Goal: Information Seeking & Learning: Learn about a topic

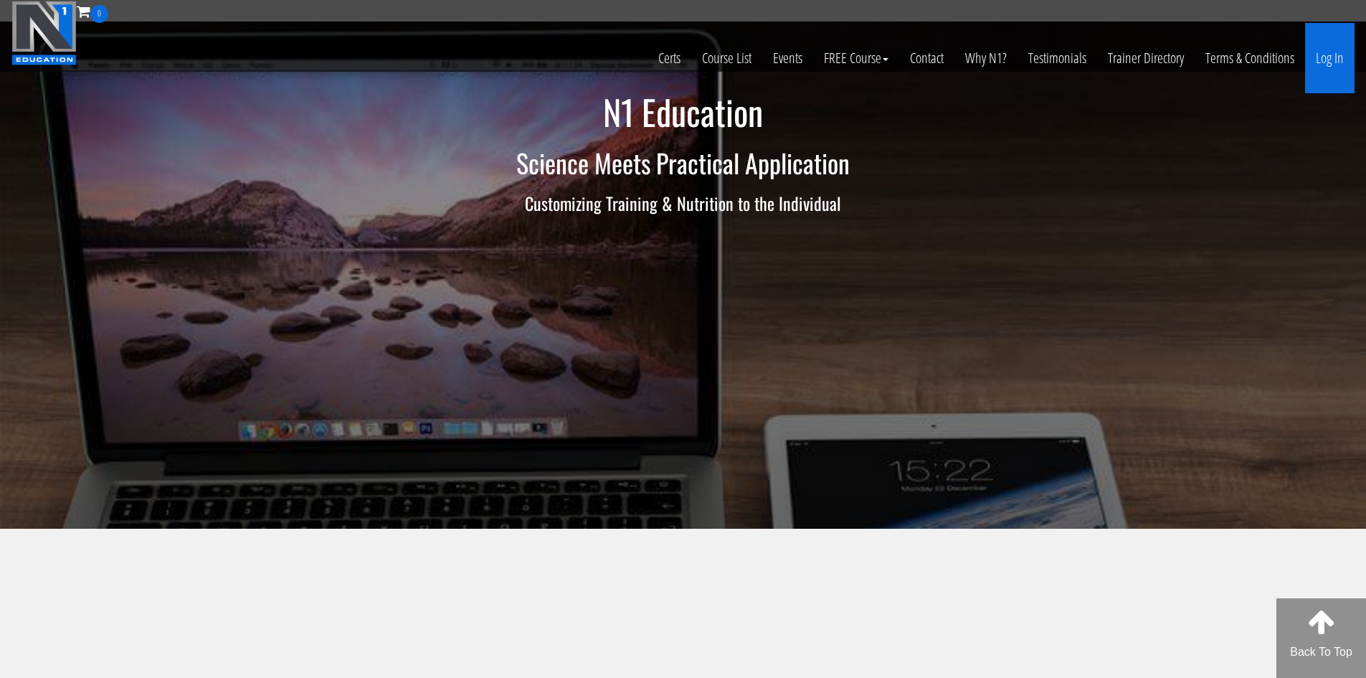
click at [1328, 60] on link "Log In" at bounding box center [1330, 58] width 49 height 70
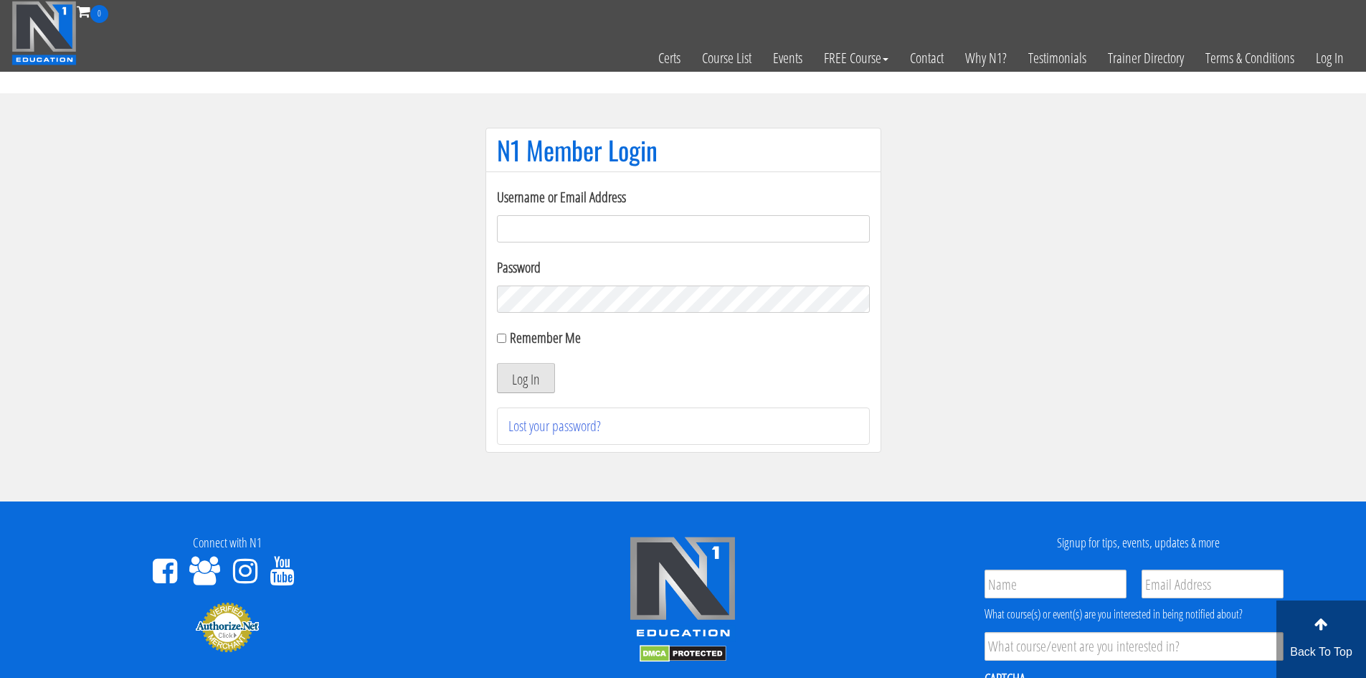
type input "evanwaskom@gmail.com"
click at [516, 380] on button "Log In" at bounding box center [526, 378] width 58 height 30
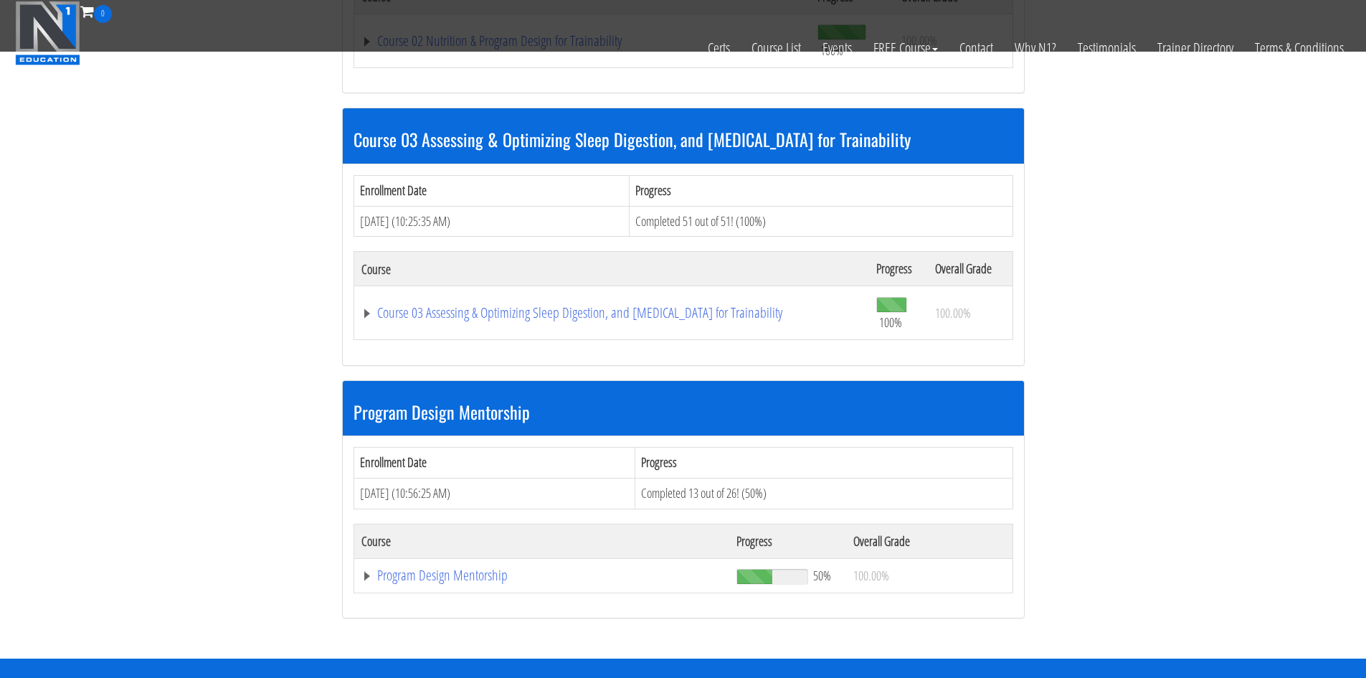
scroll to position [1148, 0]
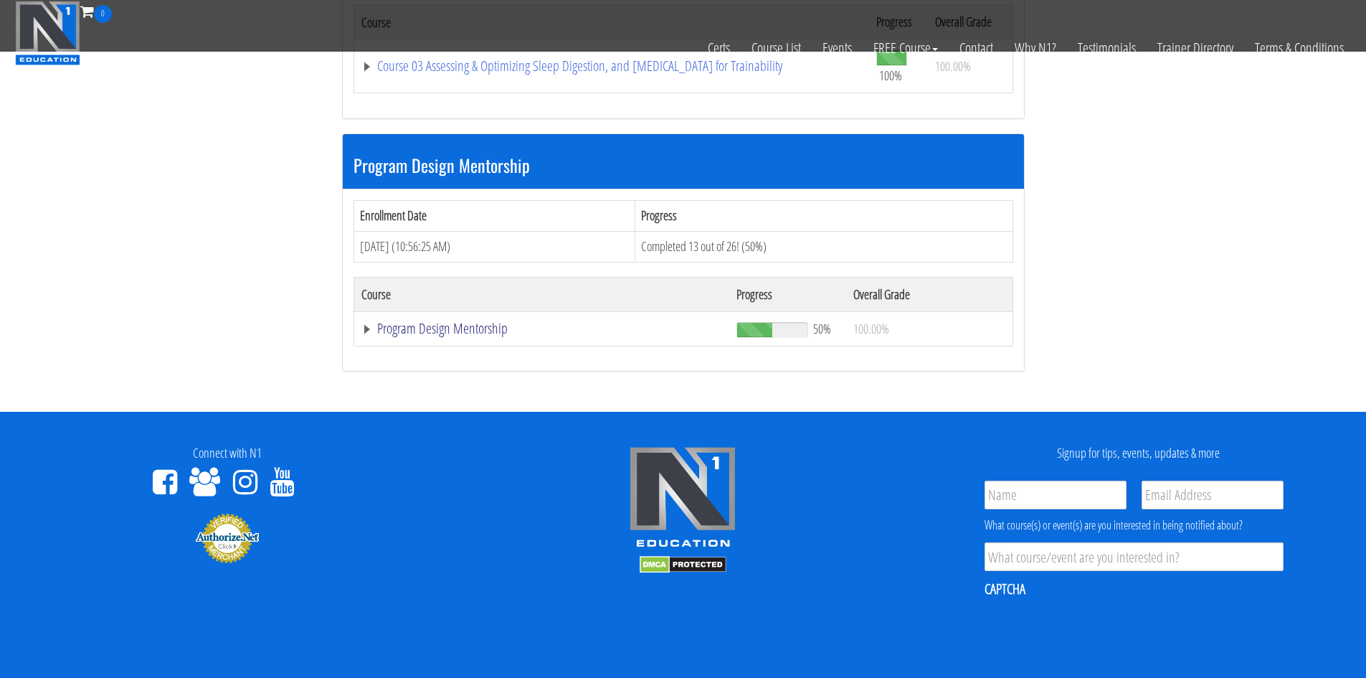
click at [439, 331] on link "Program Design Mentorship" at bounding box center [542, 328] width 361 height 14
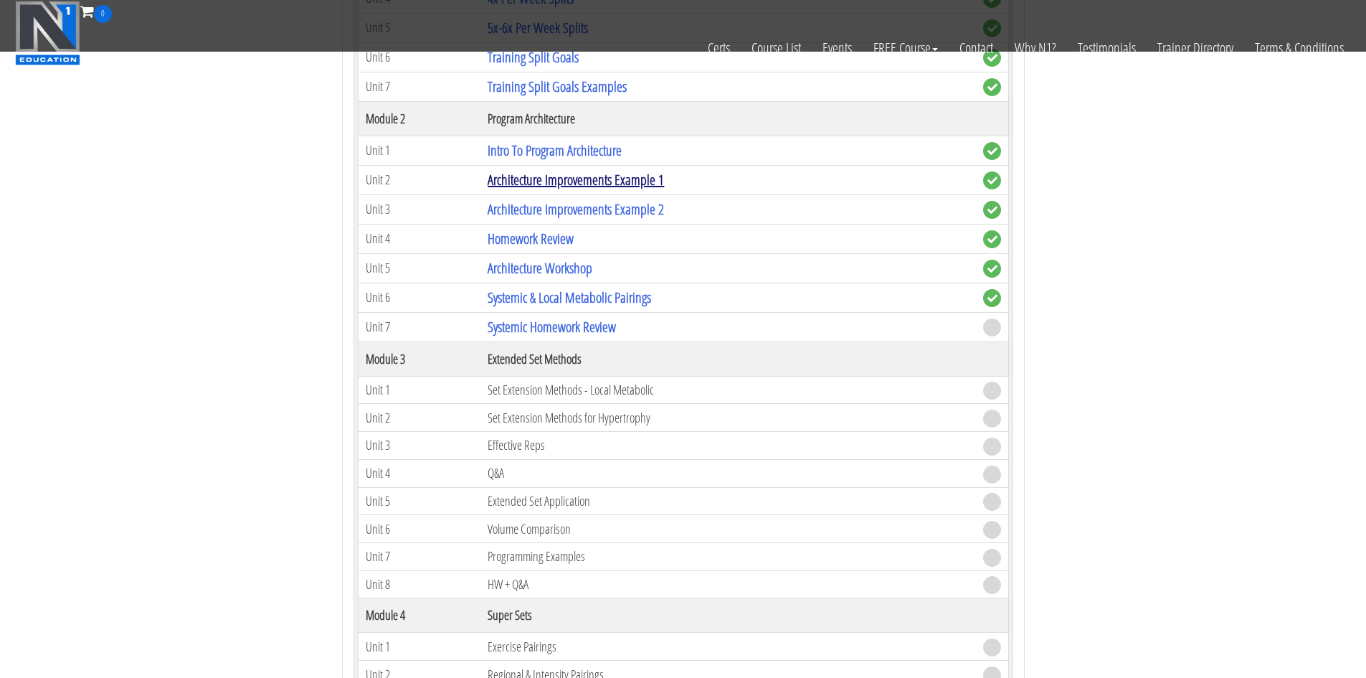
scroll to position [1650, 0]
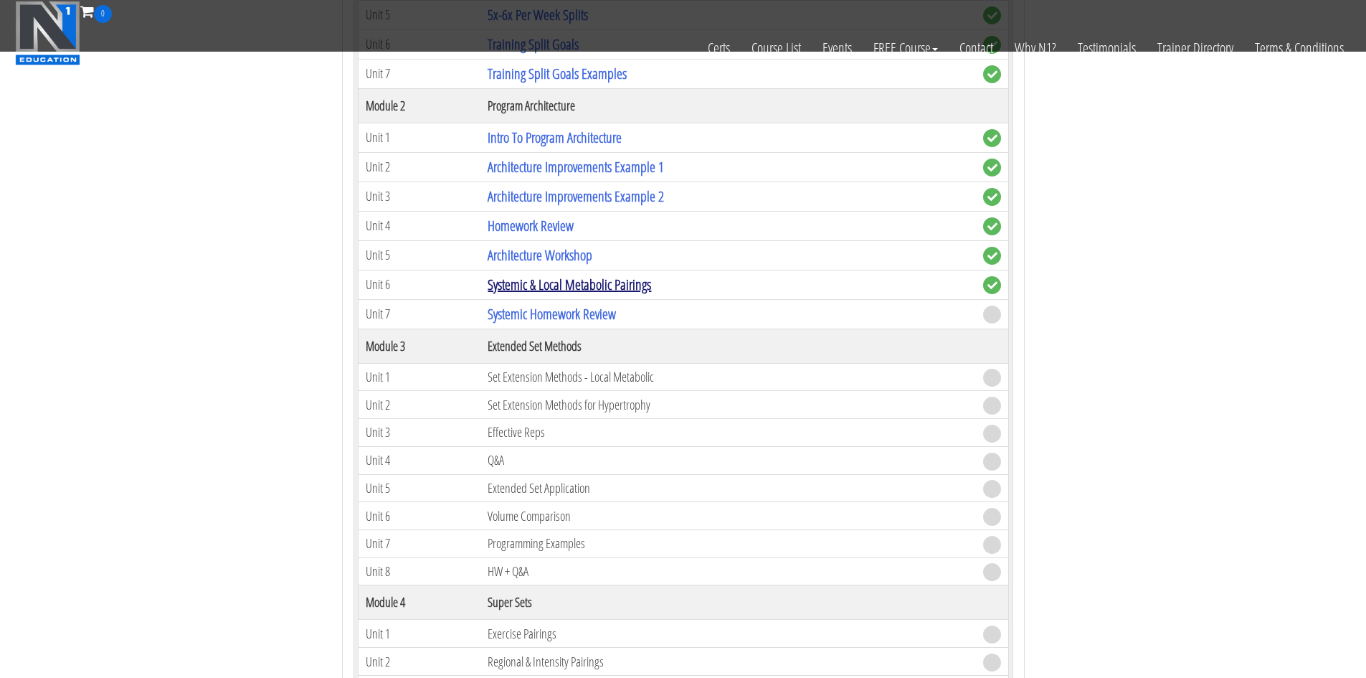
click at [585, 285] on link "Systemic & Local Metabolic Pairings" at bounding box center [570, 284] width 164 height 19
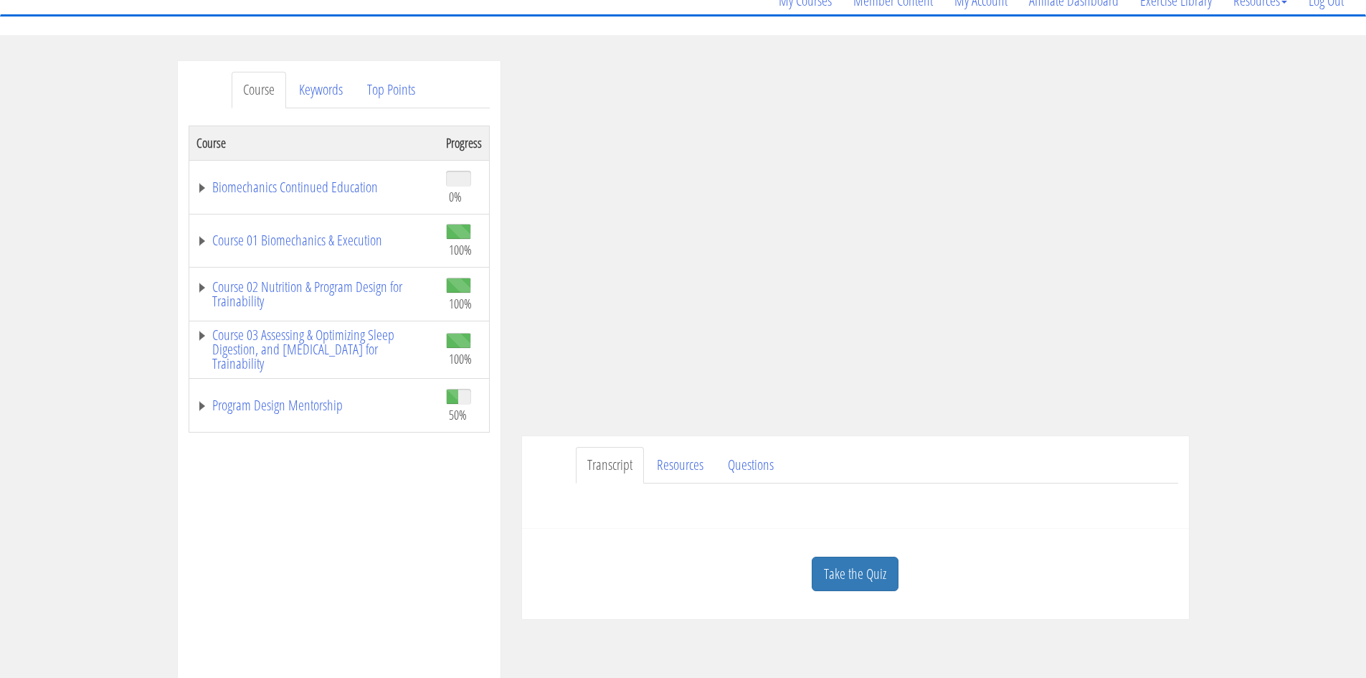
scroll to position [143, 0]
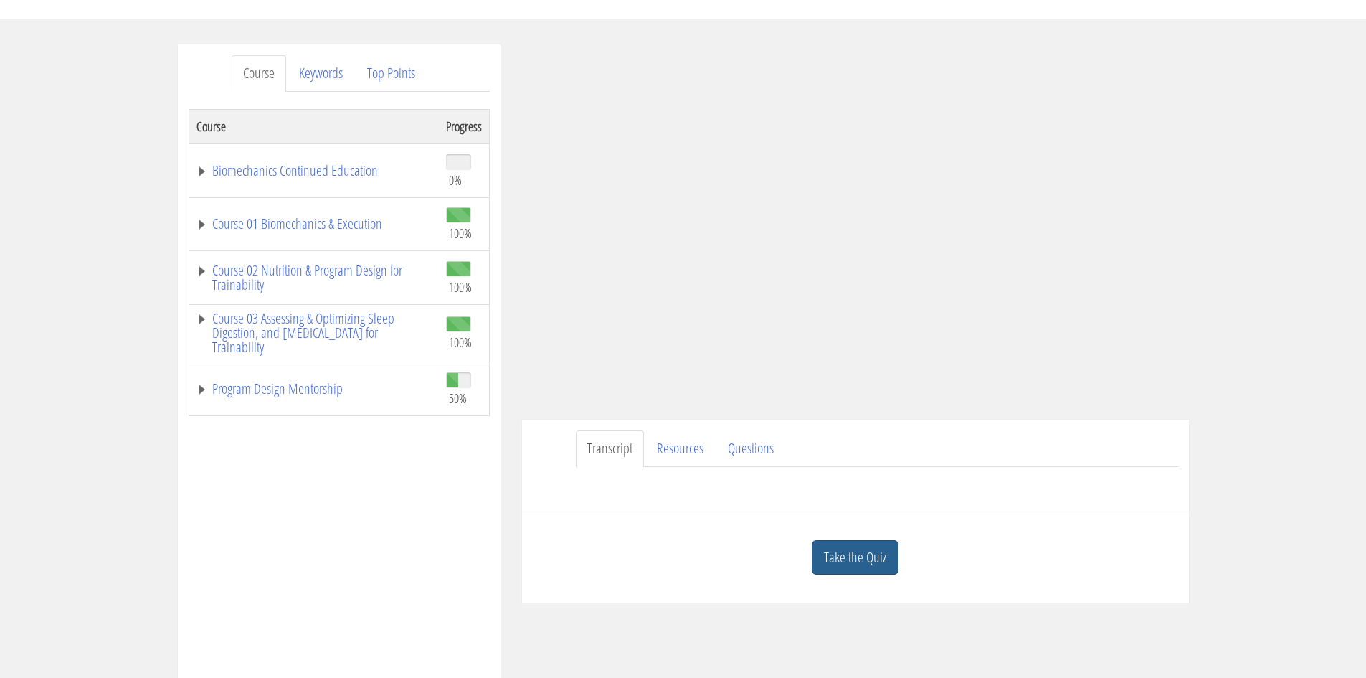
click at [839, 549] on link "Take the Quiz" at bounding box center [855, 557] width 87 height 35
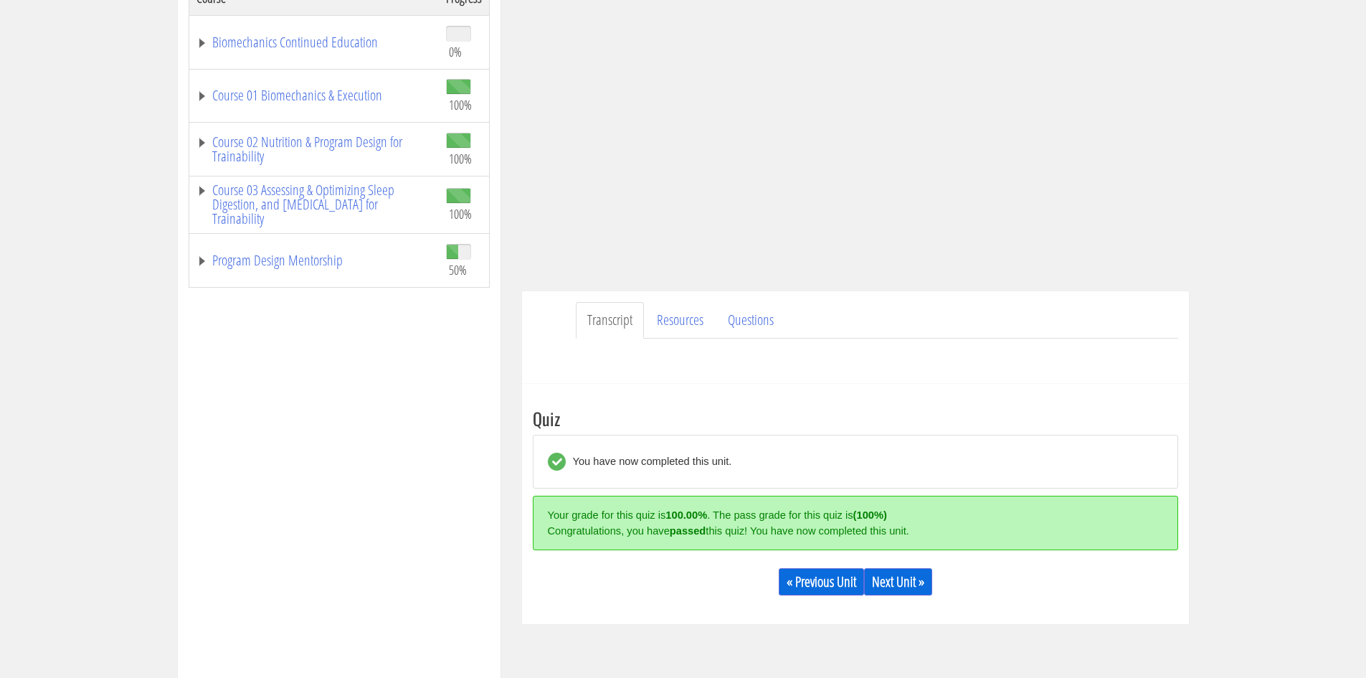
scroll to position [359, 0]
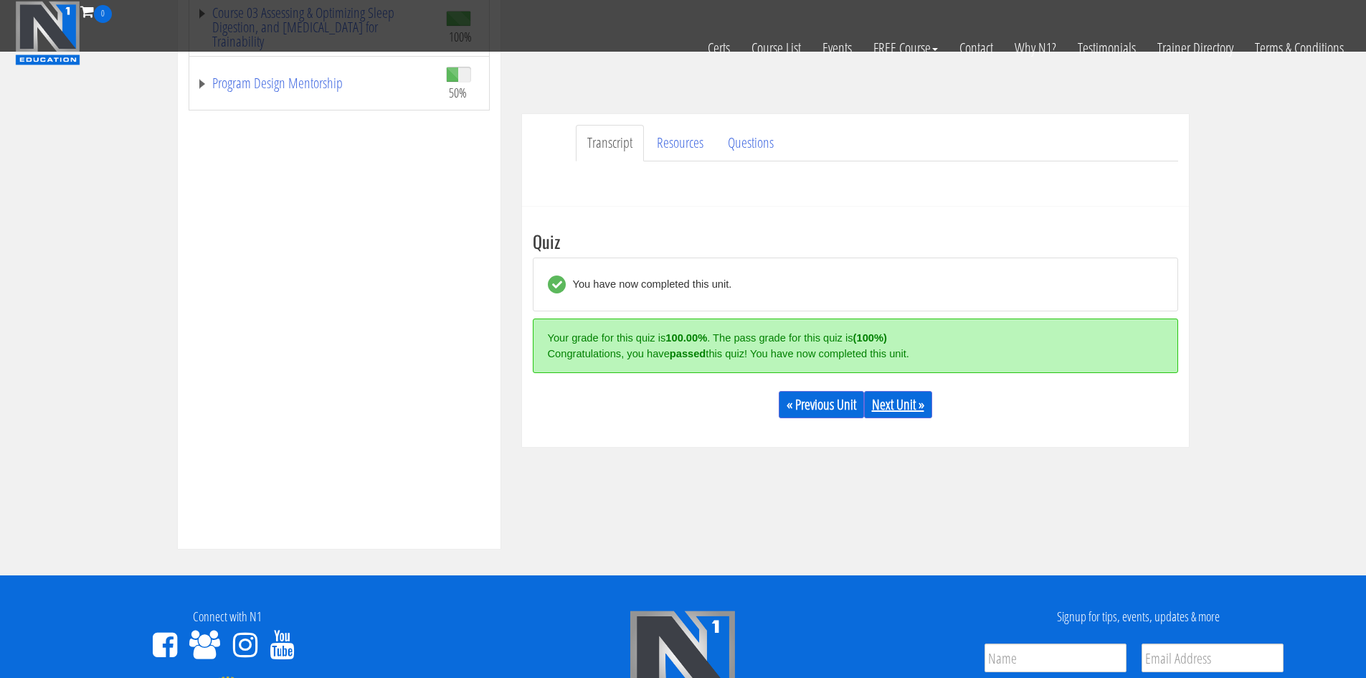
click at [917, 402] on link "Next Unit »" at bounding box center [898, 404] width 68 height 27
